Goal: Book appointment/travel/reservation

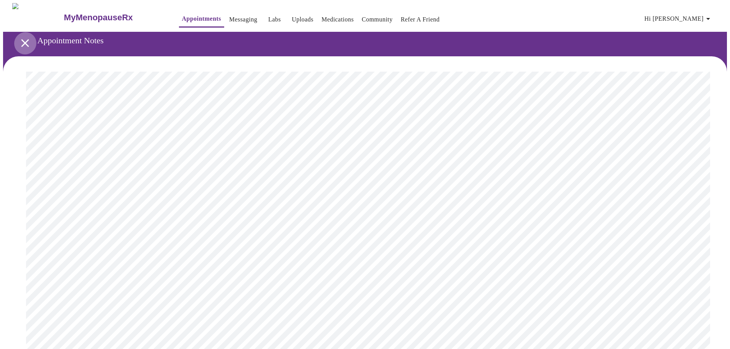
click at [22, 36] on icon "open drawer" at bounding box center [24, 42] width 13 height 13
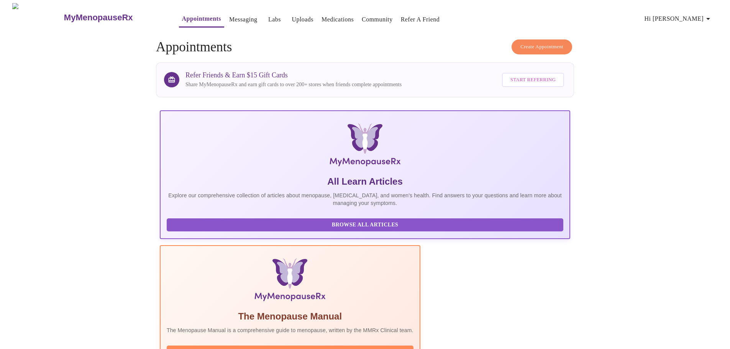
click at [535, 43] on span "Create Appointment" at bounding box center [541, 47] width 43 height 9
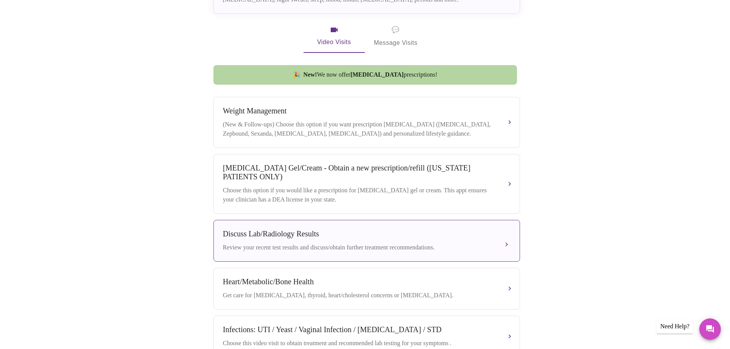
scroll to position [230, 0]
click at [503, 243] on button "Discuss Lab/Radiology Results Review your recent test results and discuss/obtai…" at bounding box center [366, 240] width 307 height 42
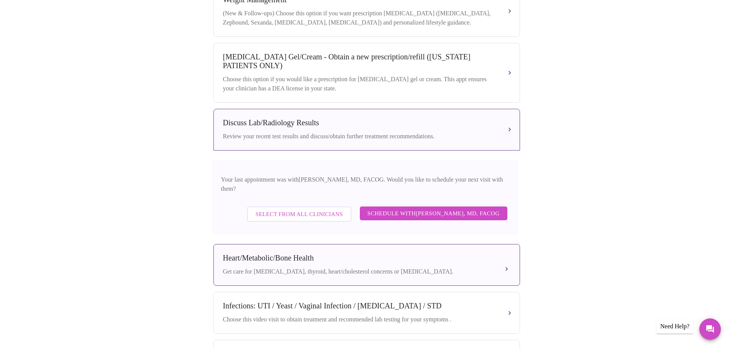
scroll to position [345, 0]
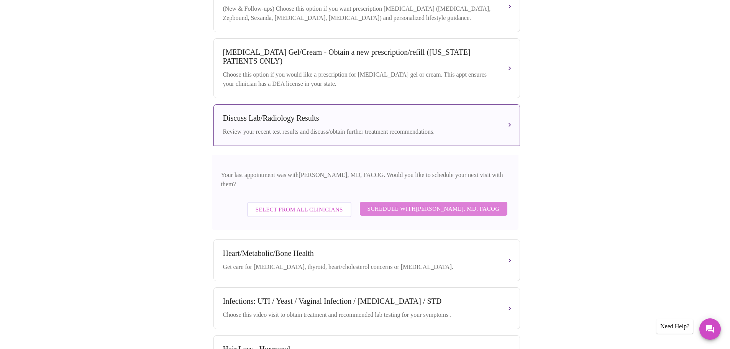
click at [418, 204] on span "Schedule with [PERSON_NAME], MD, FACOG" at bounding box center [433, 209] width 132 height 10
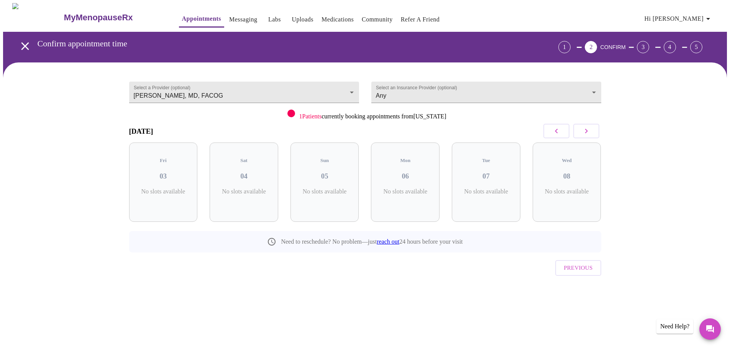
scroll to position [0, 0]
click at [581, 130] on button "button" at bounding box center [589, 131] width 26 height 15
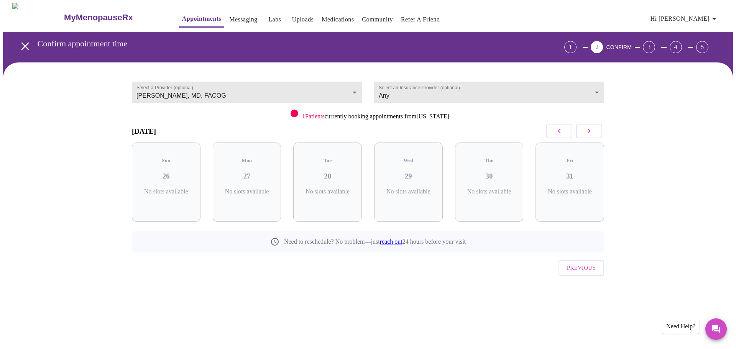
click at [581, 130] on button "button" at bounding box center [589, 131] width 26 height 15
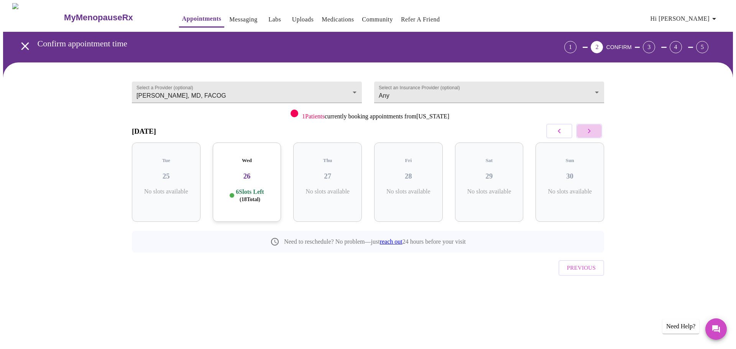
click at [581, 130] on button "button" at bounding box center [589, 131] width 26 height 15
click at [554, 130] on icon "button" at bounding box center [558, 130] width 9 height 9
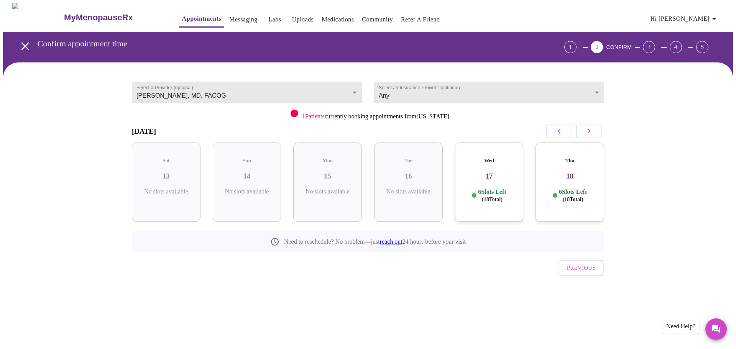
click at [554, 130] on icon "button" at bounding box center [558, 130] width 9 height 9
click at [489, 172] on h3 "05" at bounding box center [489, 176] width 56 height 8
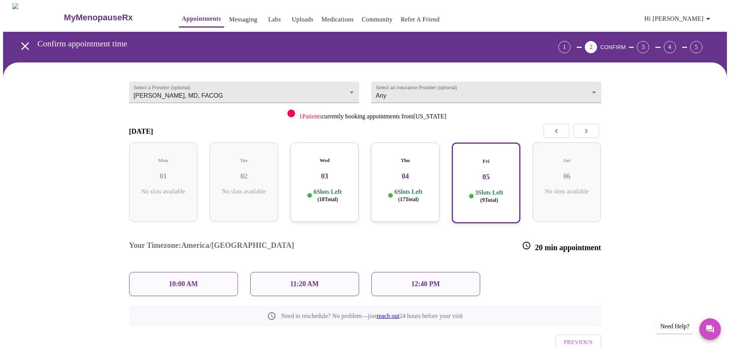
click at [189, 280] on p "10:00 AM" at bounding box center [183, 284] width 29 height 8
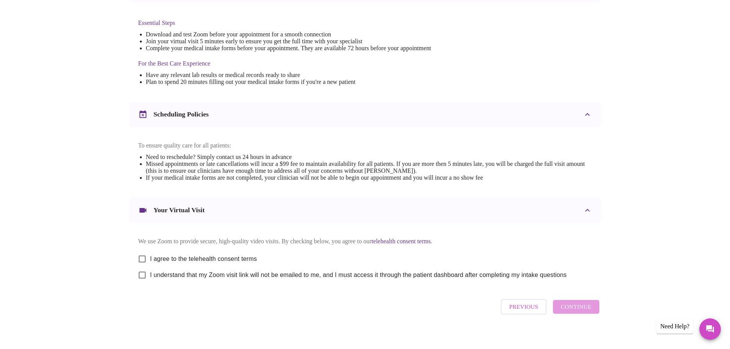
scroll to position [207, 0]
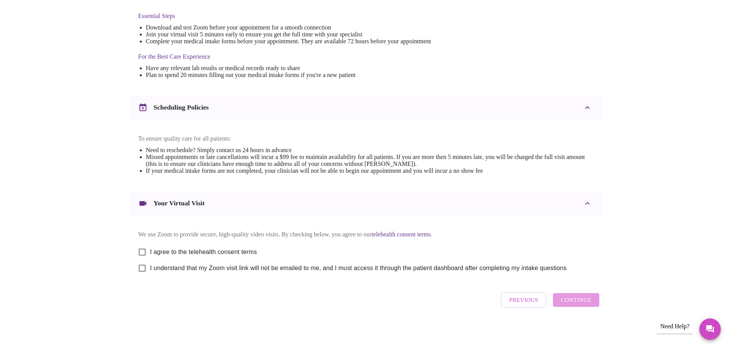
click at [149, 249] on input "I agree to the telehealth consent terms" at bounding box center [142, 252] width 16 height 16
checkbox input "true"
click at [142, 267] on input "I understand that my Zoom visit link will not be emailed to me, and I must acce…" at bounding box center [142, 268] width 16 height 16
checkbox input "true"
click at [576, 296] on button "Continue" at bounding box center [576, 300] width 46 height 14
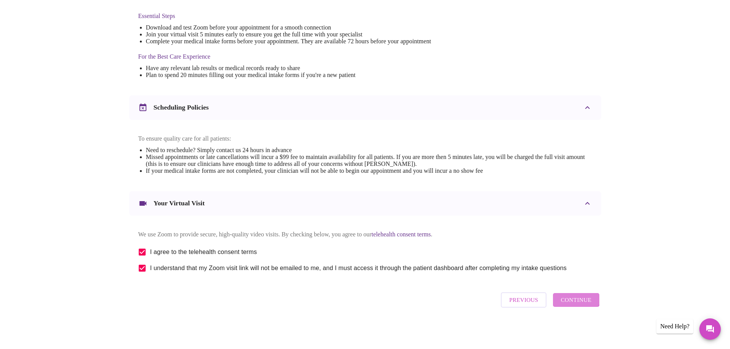
scroll to position [0, 0]
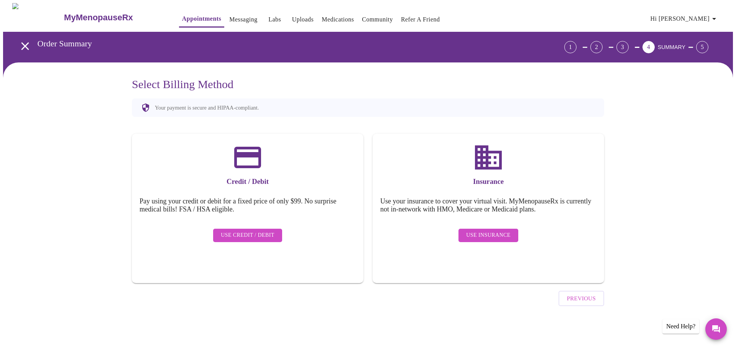
click at [502, 231] on span "Use Insurance" at bounding box center [488, 236] width 44 height 10
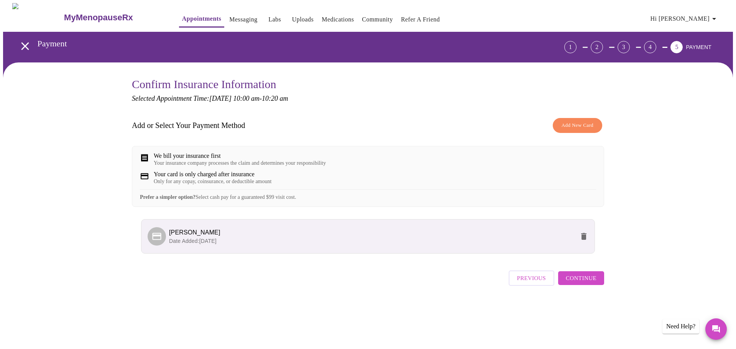
click at [585, 283] on span "Continue" at bounding box center [581, 278] width 31 height 10
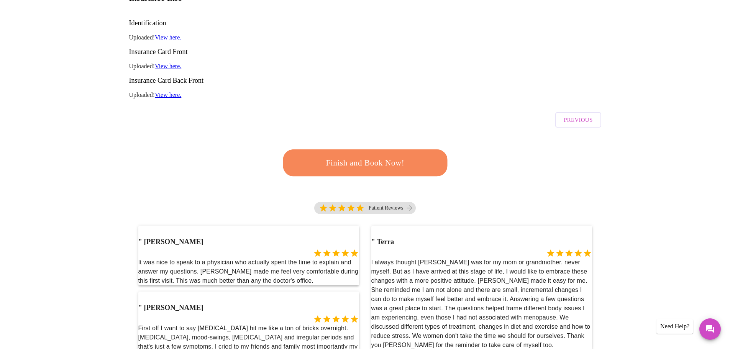
scroll to position [153, 0]
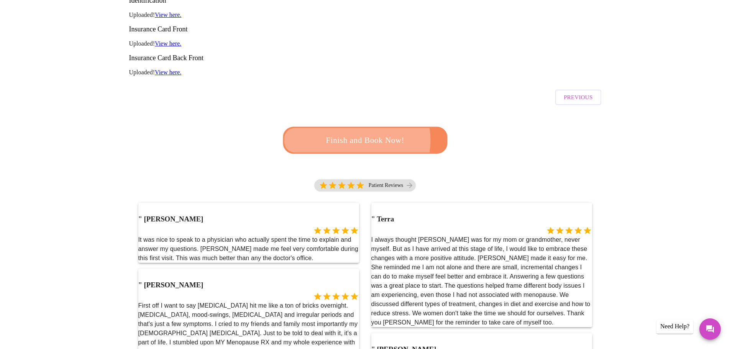
click at [354, 133] on span "Finish and Book Now!" at bounding box center [365, 140] width 149 height 15
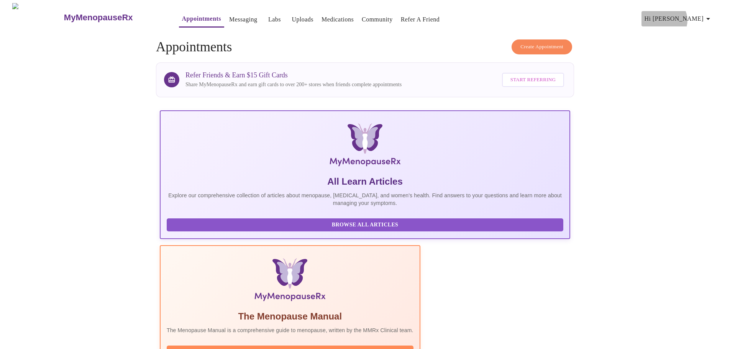
click at [706, 17] on span "Hi [PERSON_NAME]" at bounding box center [678, 18] width 68 height 11
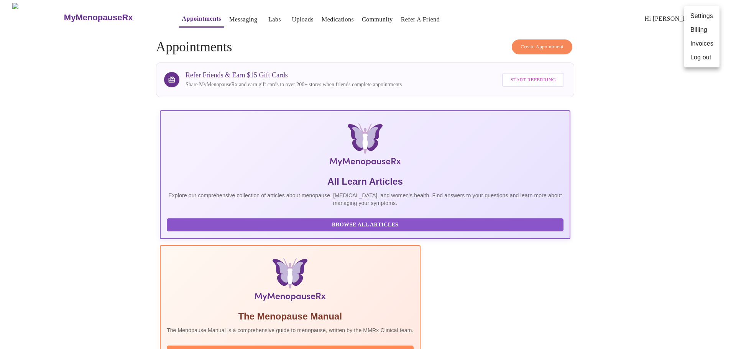
click at [700, 61] on li "Log out" at bounding box center [701, 58] width 35 height 14
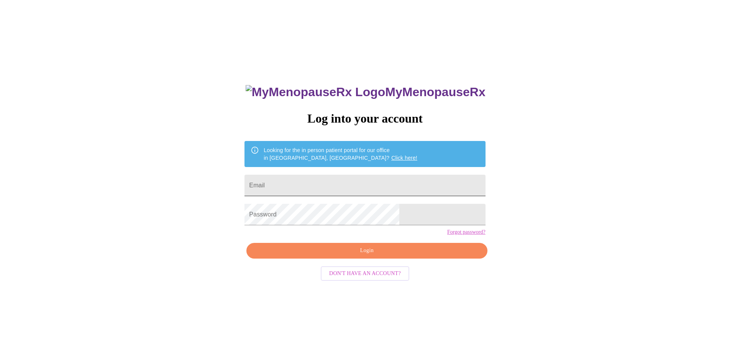
click at [340, 179] on input "Email" at bounding box center [364, 185] width 241 height 21
type input "anaibarra06@yahoo.com"
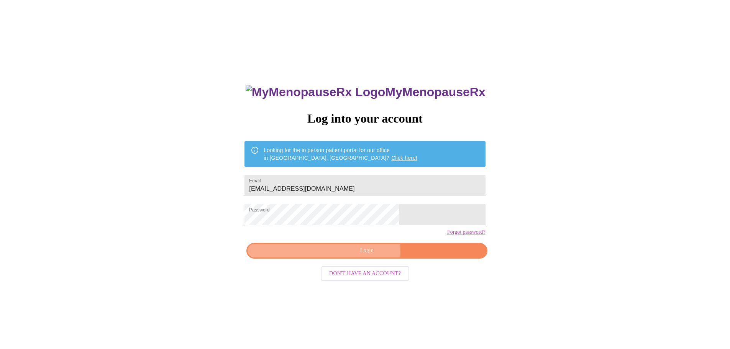
click at [356, 256] on span "Login" at bounding box center [366, 251] width 223 height 10
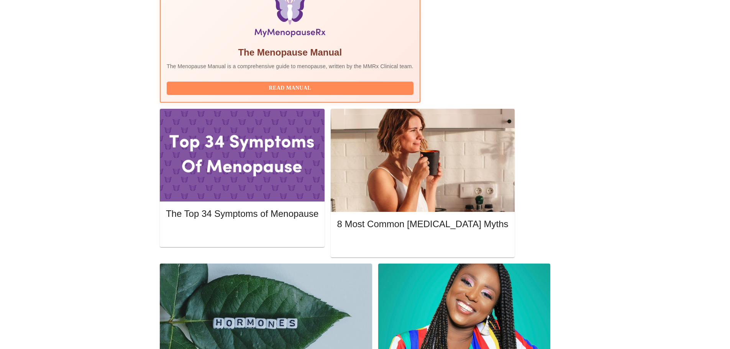
scroll to position [268, 0]
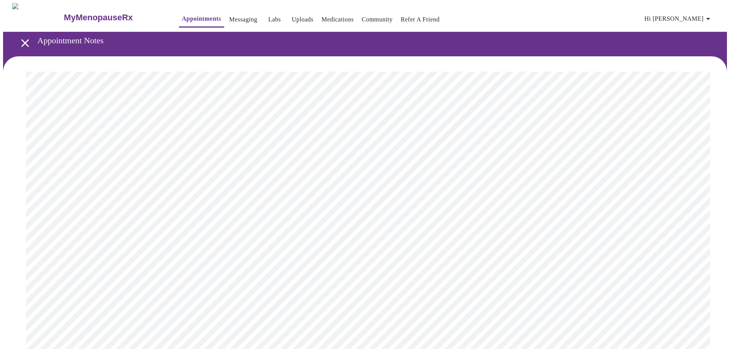
click at [321, 14] on link "Medications" at bounding box center [337, 19] width 32 height 11
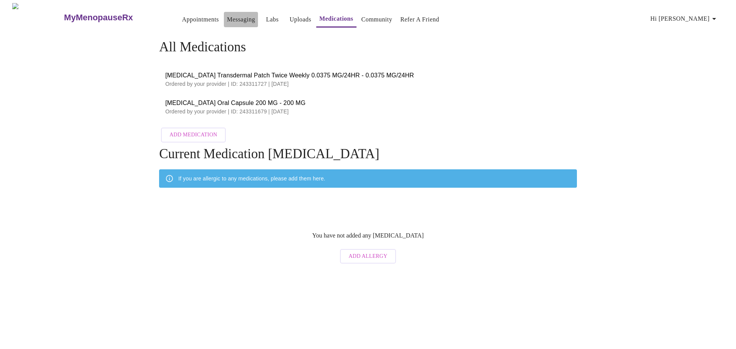
click at [227, 16] on link "Messaging" at bounding box center [241, 19] width 28 height 11
click at [182, 14] on link "Appointments" at bounding box center [200, 19] width 37 height 11
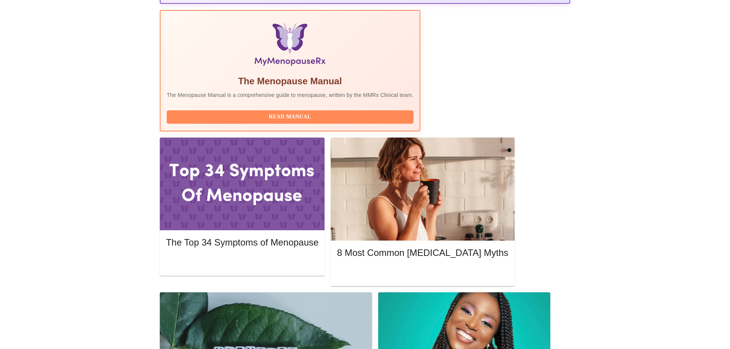
scroll to position [207, 0]
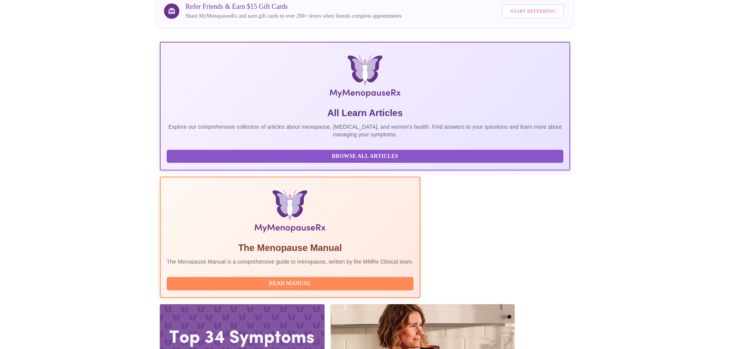
scroll to position [0, 0]
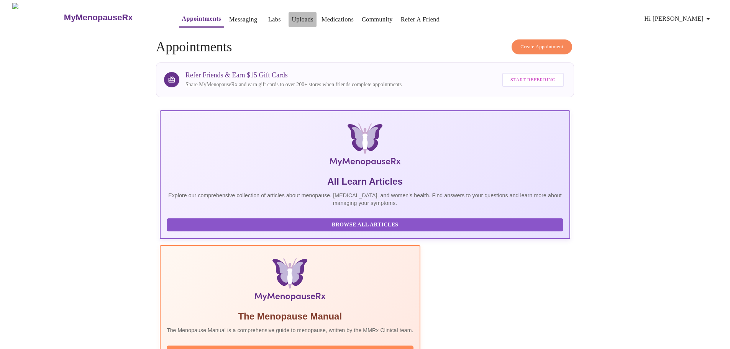
click at [292, 21] on link "Uploads" at bounding box center [303, 19] width 22 height 11
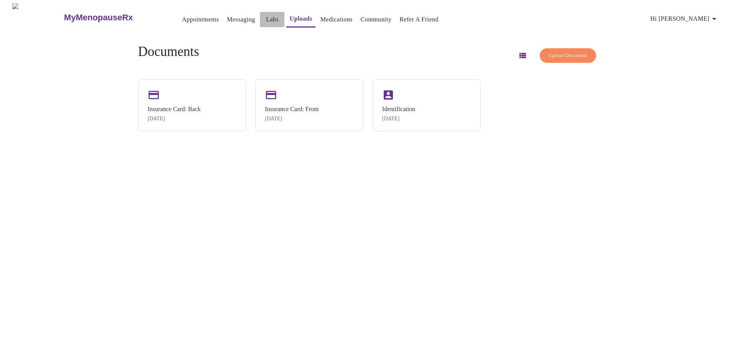
click at [266, 18] on link "Labs" at bounding box center [272, 19] width 13 height 11
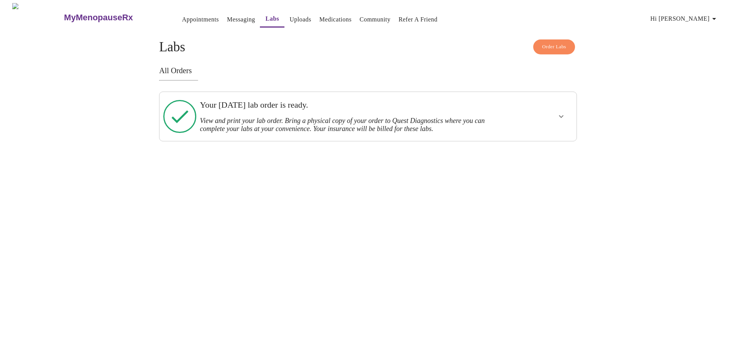
click at [560, 116] on icon "show more" at bounding box center [560, 116] width 9 height 9
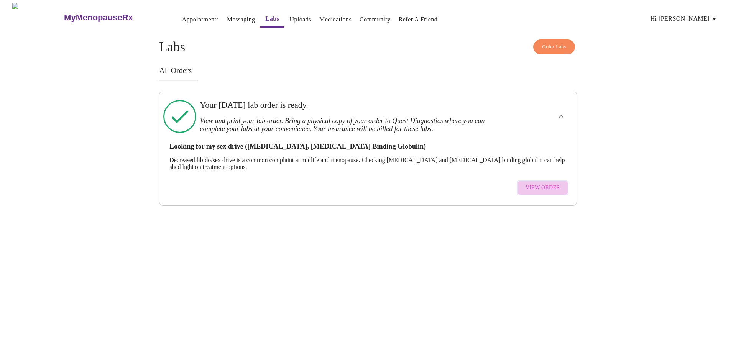
click at [551, 186] on span "View Order" at bounding box center [542, 188] width 34 height 10
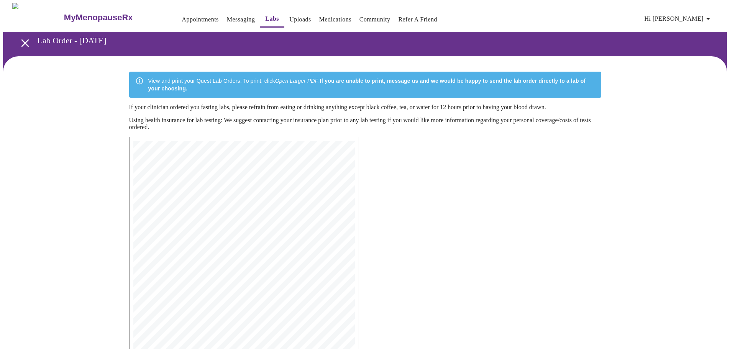
click at [20, 39] on icon "open drawer" at bounding box center [24, 42] width 13 height 13
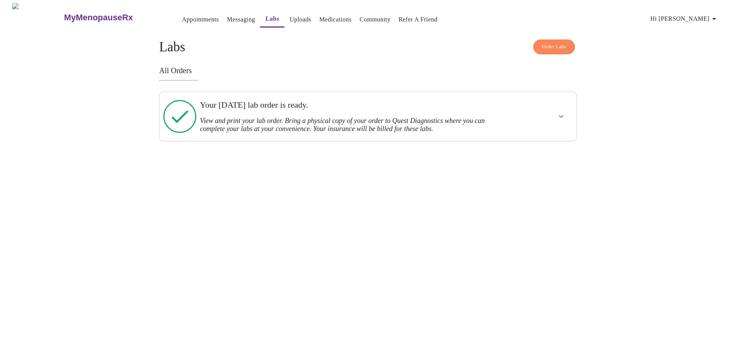
click at [321, 14] on link "Medications" at bounding box center [335, 19] width 32 height 11
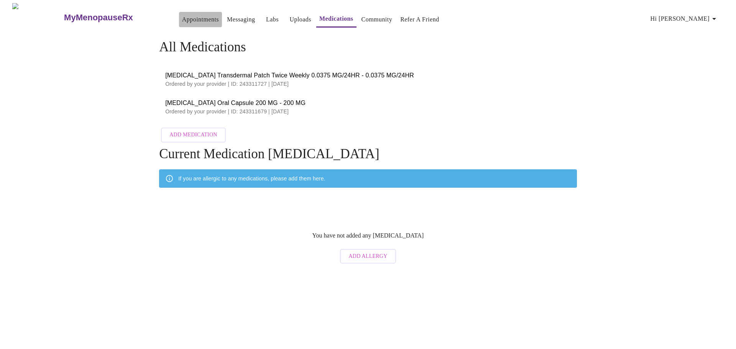
click at [188, 16] on link "Appointments" at bounding box center [200, 19] width 37 height 11
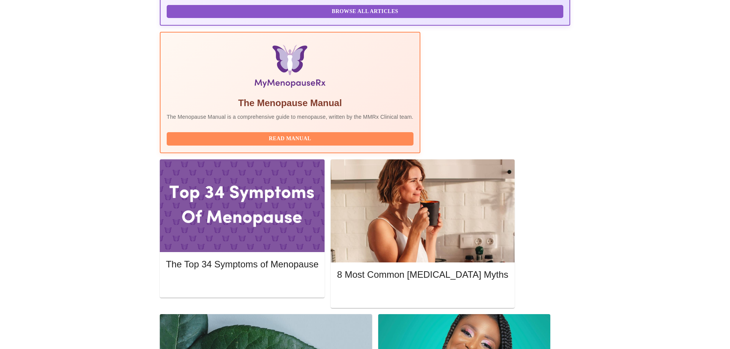
scroll to position [230, 0]
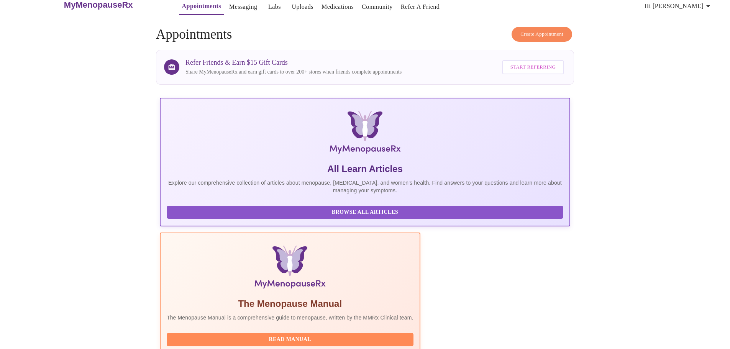
scroll to position [0, 0]
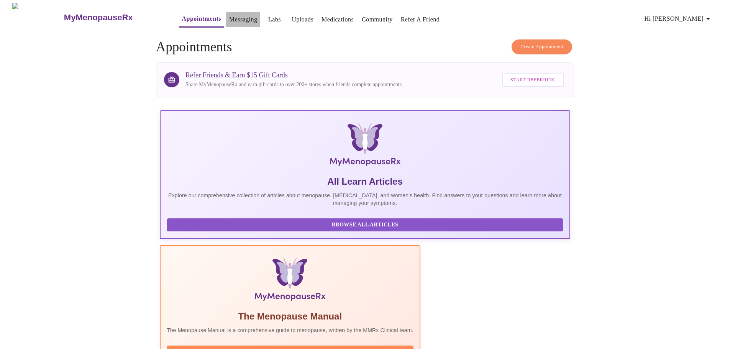
click at [229, 19] on link "Messaging" at bounding box center [243, 19] width 28 height 11
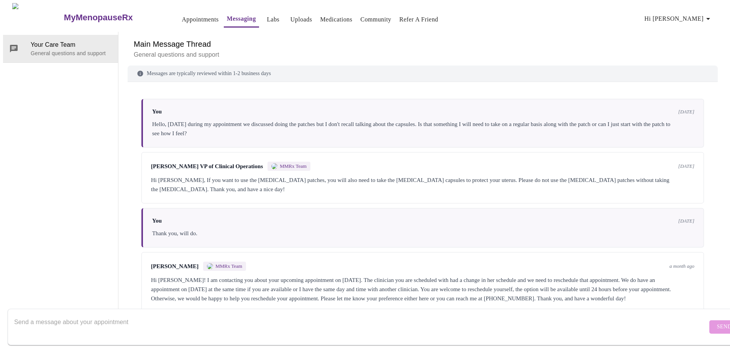
scroll to position [274, 0]
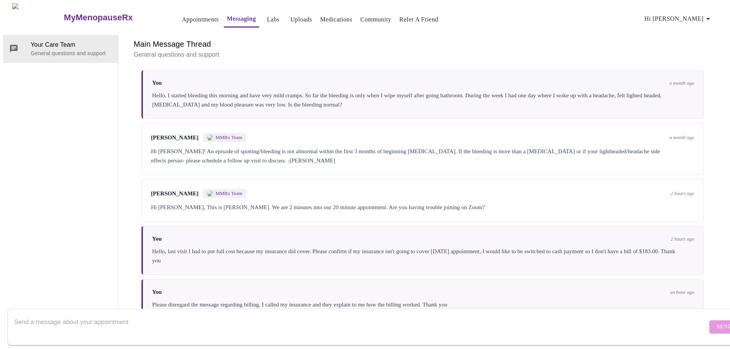
click at [404, 203] on div "Hi Ana, This is Dr. Krantz. We are 2 minutes into our 20 minute appointment. Ar…" at bounding box center [422, 207] width 543 height 9
click at [72, 318] on textarea "Send a message about your appointment" at bounding box center [360, 327] width 693 height 25
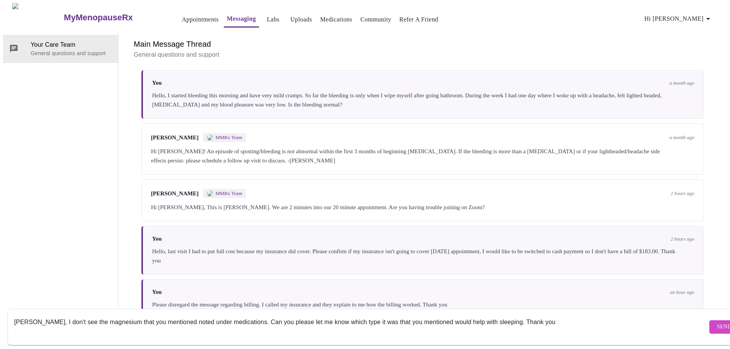
type textarea "Dr. Heather Krantz, I don't see the magnesium that you mentioned noted under me…"
click at [717, 323] on span "Send" at bounding box center [724, 327] width 15 height 10
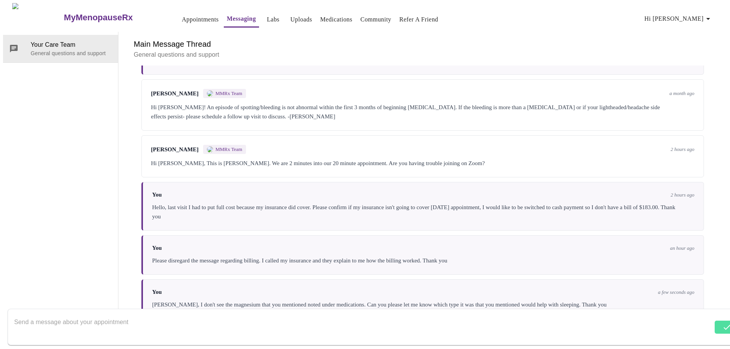
scroll to position [320, 0]
